Goal: Task Accomplishment & Management: Complete application form

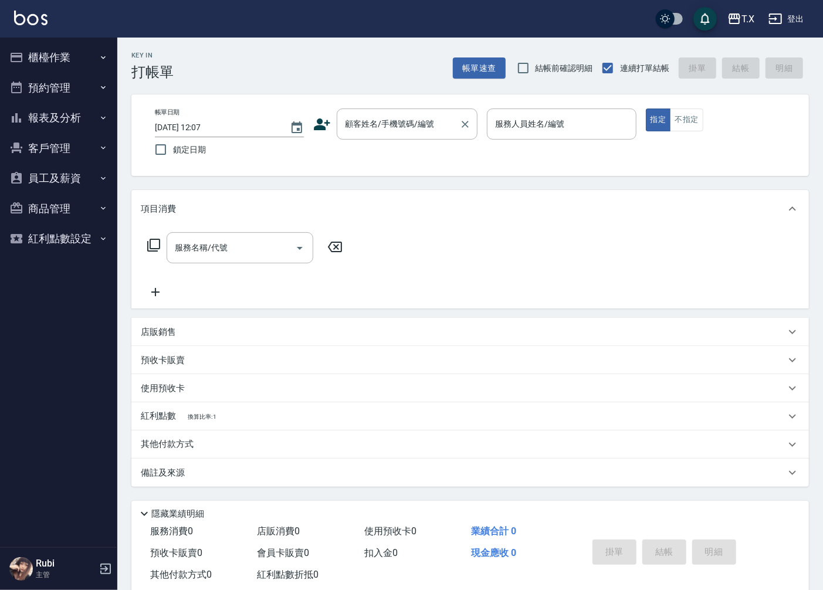
click at [418, 120] on div "顧客姓名/手機號碼/編號 顧客姓名/手機號碼/編號" at bounding box center [407, 123] width 141 height 31
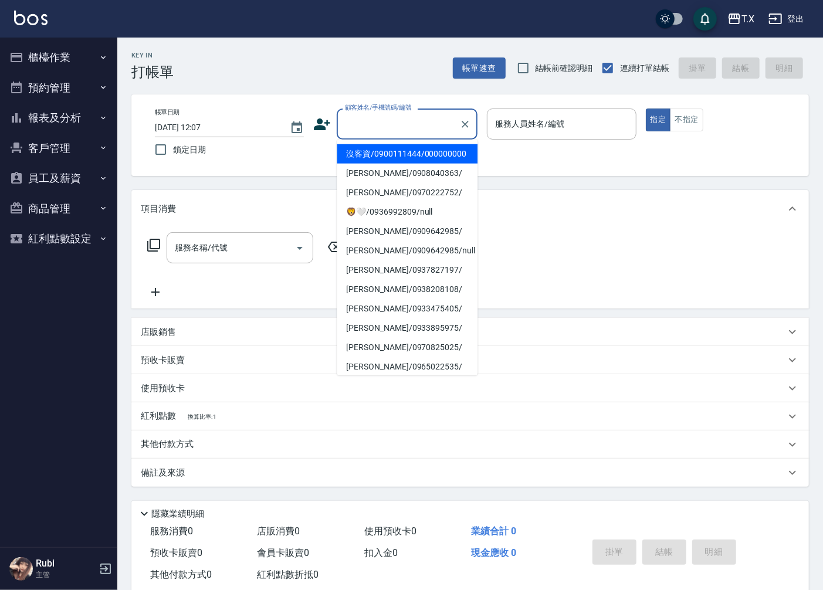
click at [382, 162] on li "沒客資/0900111444/000000000" at bounding box center [407, 153] width 141 height 19
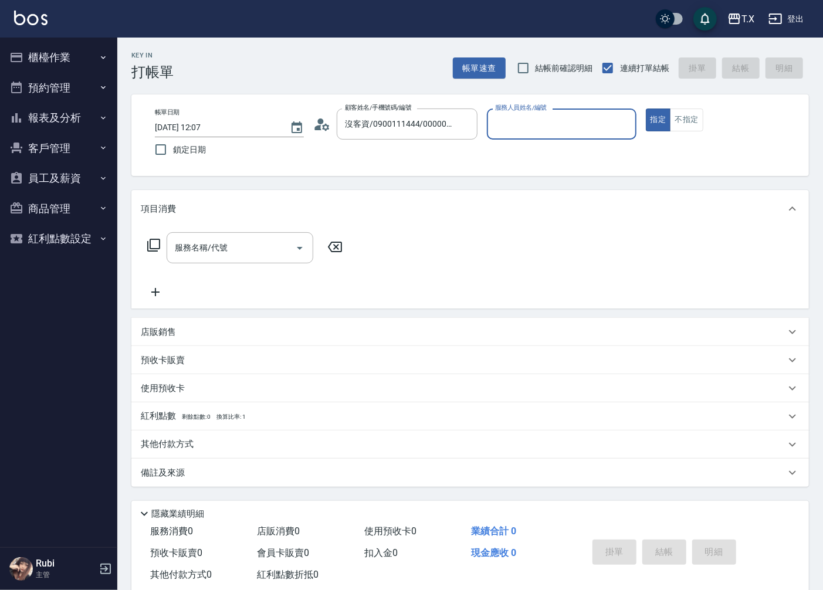
type input "沒客資/0900111444/000000000"
type input "Edison-15"
type button "true"
click at [242, 252] on input "服務名稱/代號" at bounding box center [231, 247] width 118 height 21
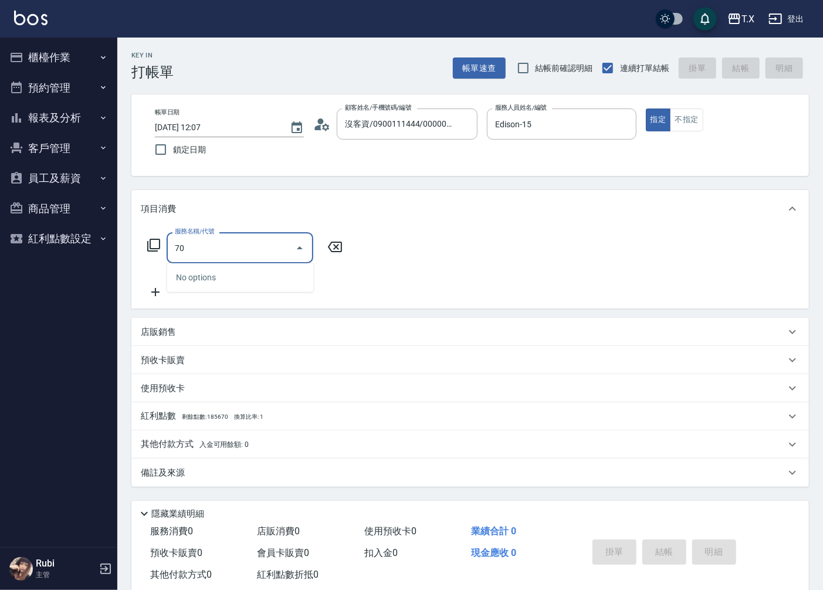
type input "704"
click at [244, 274] on span "新羽毛鉑金接髮調整 - 5000" at bounding box center [240, 277] width 147 height 19
type input "500"
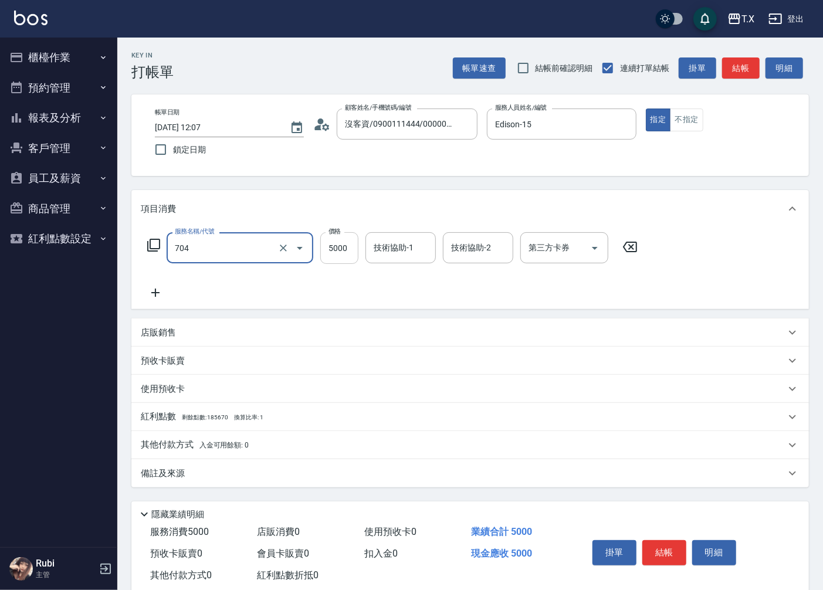
type input "新羽毛鉑金接髮調整(704)"
click at [329, 247] on input "5000" at bounding box center [339, 248] width 38 height 32
type input "4"
type input "0"
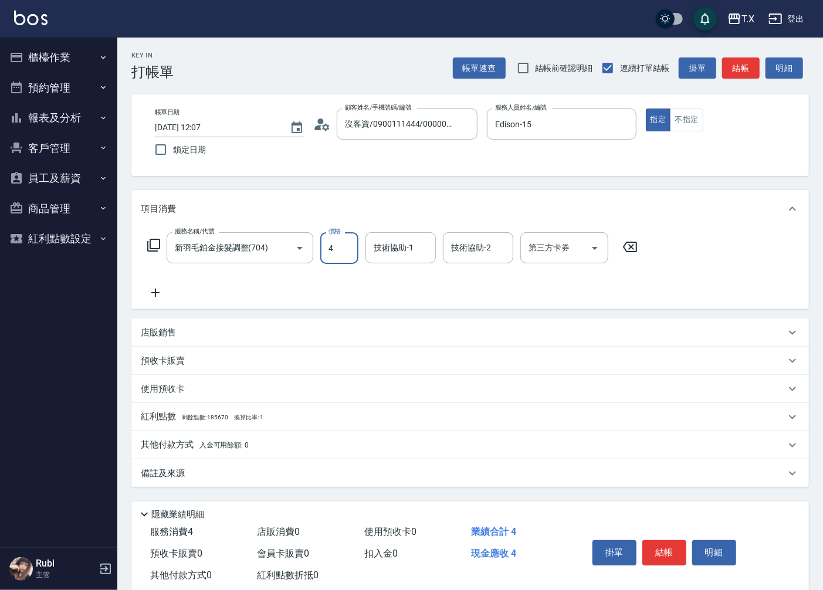
type input "40"
type input "4000"
type input "400"
type input "4000"
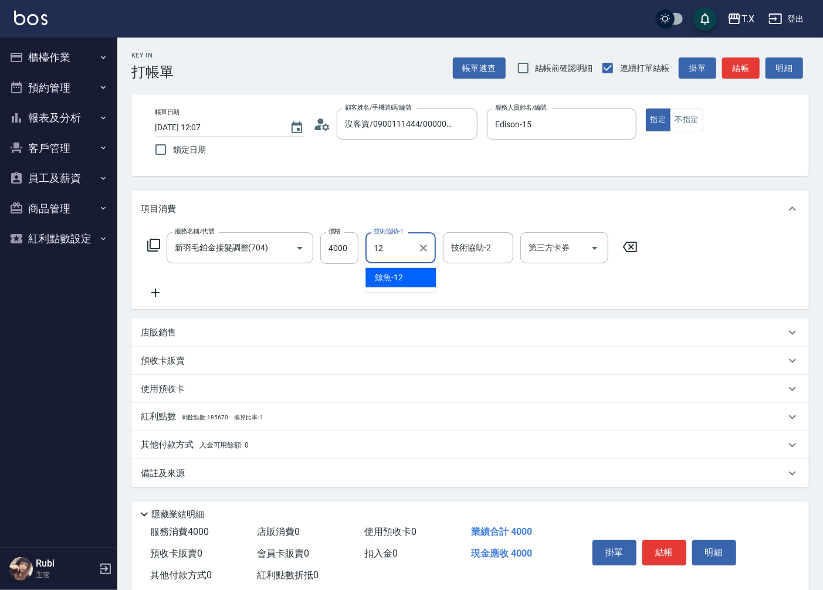
type input "鯨魚-12"
click at [658, 549] on button "結帳" at bounding box center [664, 552] width 44 height 25
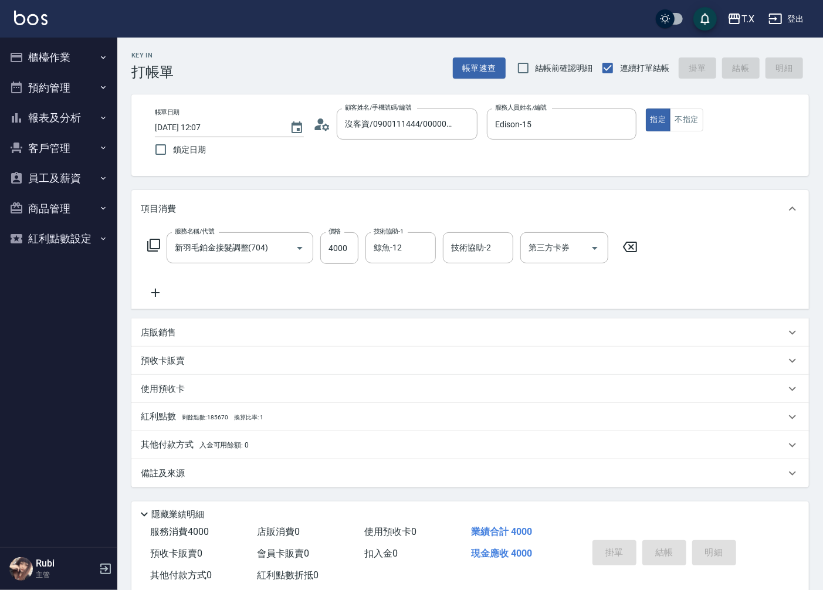
type input "[DATE] 14:35"
type input "0"
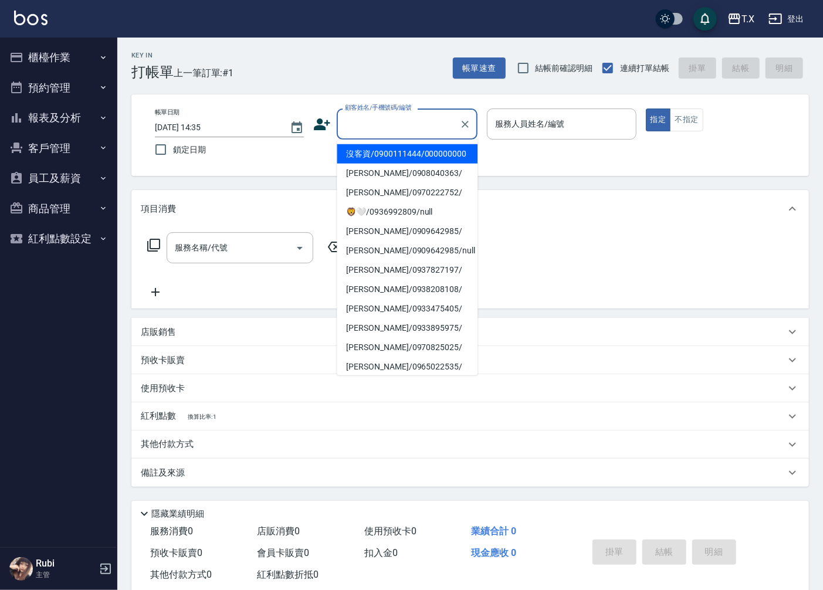
click at [398, 127] on input "顧客姓名/手機號碼/編號" at bounding box center [398, 124] width 113 height 21
click at [402, 156] on li "沒客資/0900111444/000000000" at bounding box center [407, 153] width 141 height 19
type input "沒客資/0900111444/000000000"
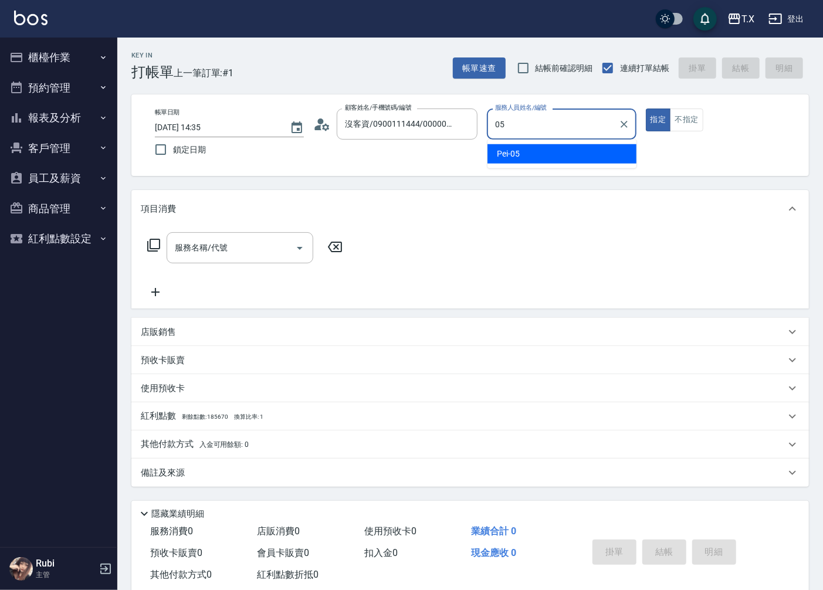
type input "Pei-05"
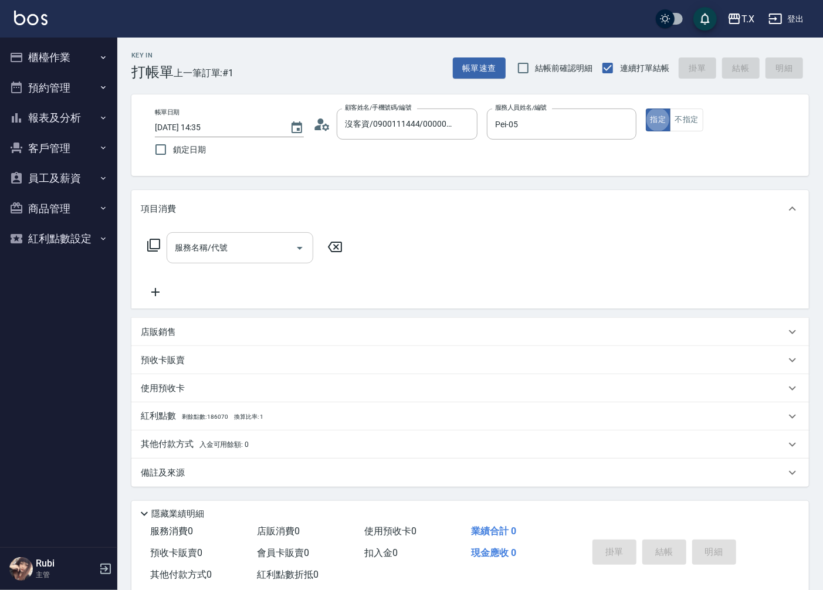
click at [207, 248] on div "服務名稱/代號 服務名稱/代號" at bounding box center [240, 247] width 147 height 31
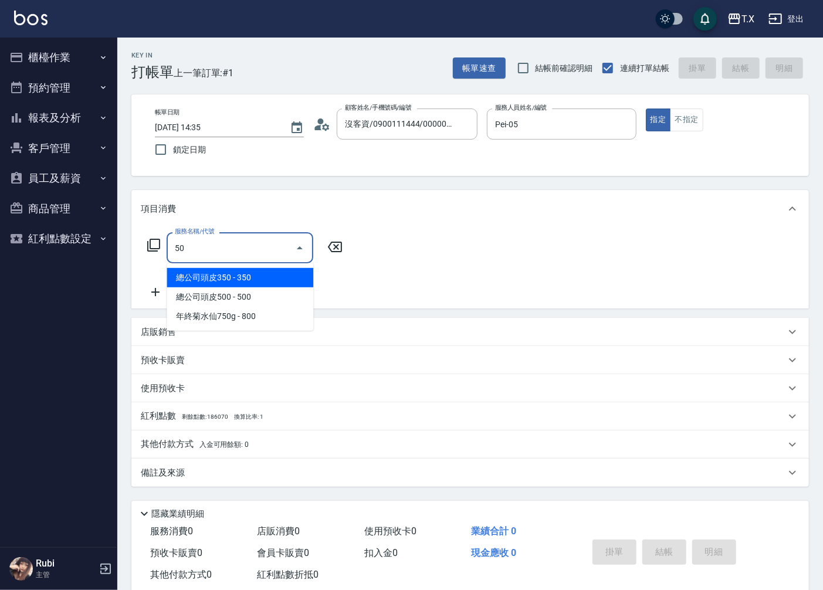
type input "501"
type input "100"
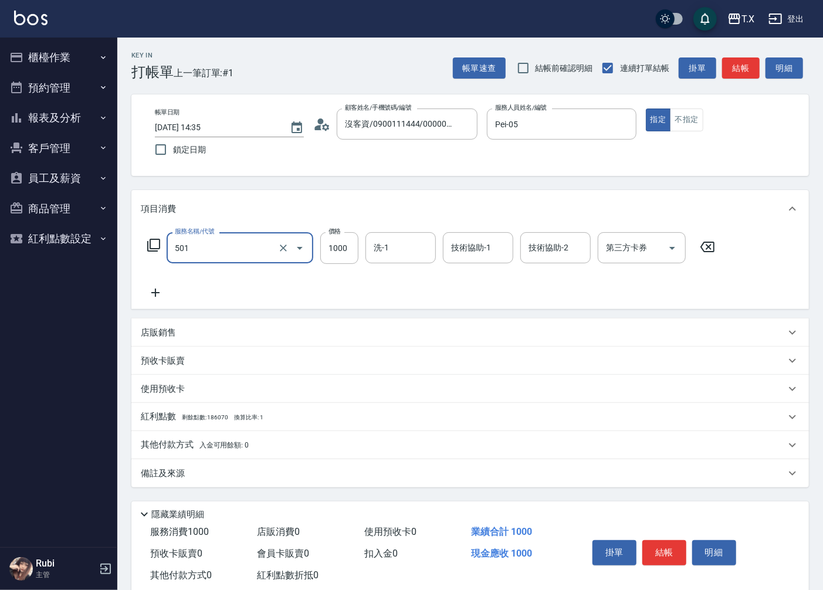
type input "染髮(501)"
type input "1"
type input "0"
type input "12"
type input "10"
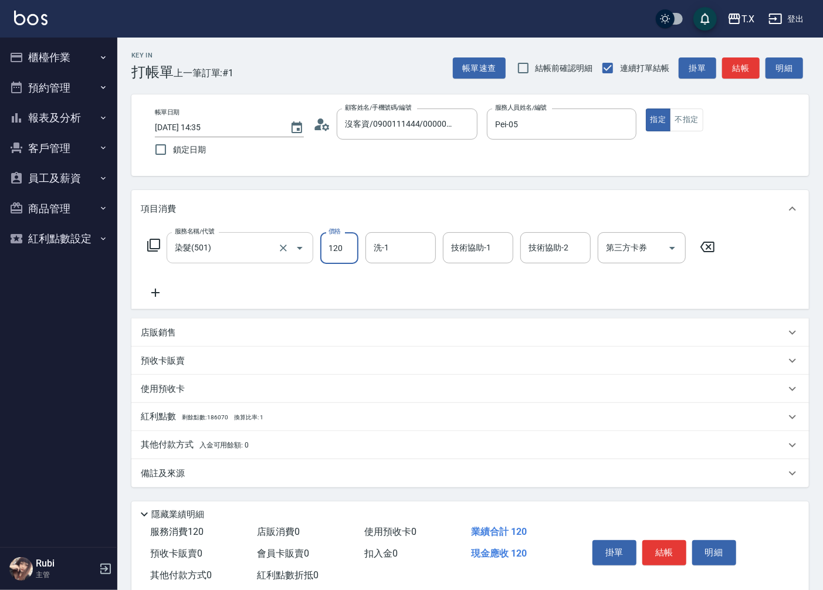
type input "1200"
type input "120"
type input "1200"
click at [648, 547] on button "結帳" at bounding box center [664, 552] width 44 height 25
type input "[DATE] 14:36"
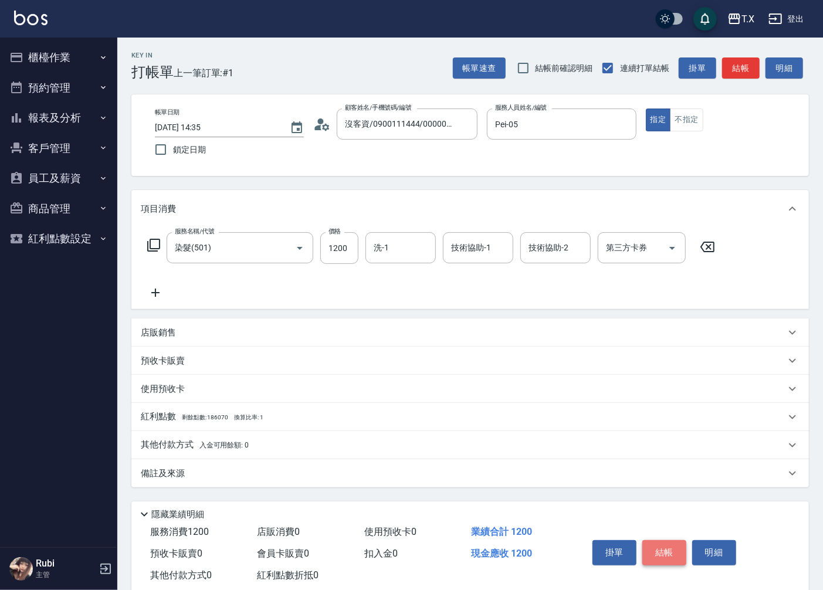
type input "0"
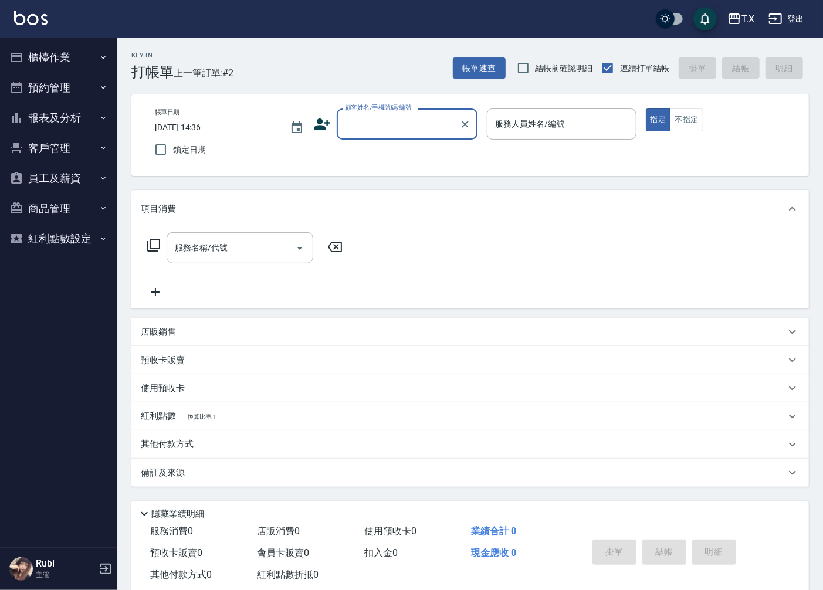
click at [65, 116] on button "報表及分析" at bounding box center [59, 118] width 108 height 30
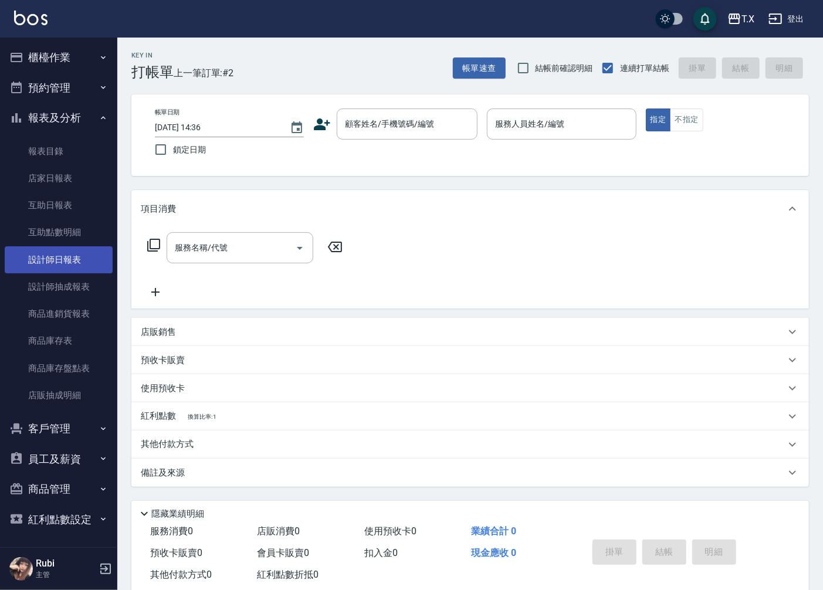
click at [71, 259] on link "設計師日報表" at bounding box center [59, 259] width 108 height 27
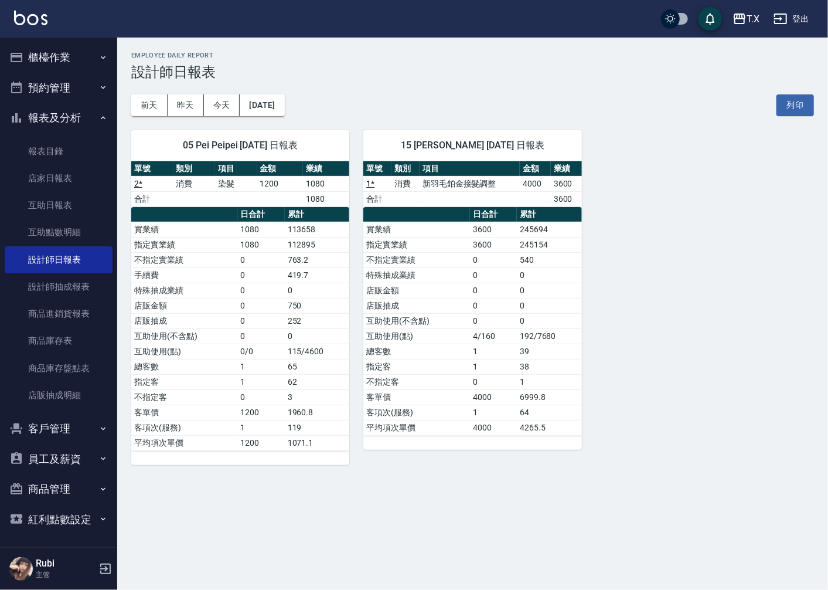
drag, startPoint x: 428, startPoint y: 221, endPoint x: 453, endPoint y: 315, distance: 97.1
click at [440, 266] on tbody "實業績 3600 245694 指定實業績 3600 245154 不指定實業績 0 540 特殊抽成業績 0 0 店販金額 0 0 店販抽成 0 0 互助使…" at bounding box center [473, 328] width 218 height 213
click at [483, 362] on td "1" at bounding box center [493, 366] width 47 height 15
